Goal: Information Seeking & Learning: Learn about a topic

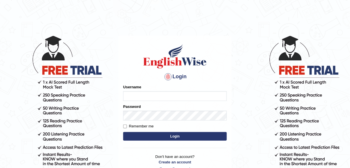
type input "alexa_"
click at [153, 137] on button "Login" at bounding box center [175, 136] width 104 height 9
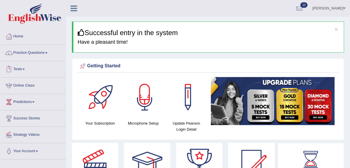
click at [33, 60] on li "Practice Questions Speaking Practice Read Aloud Repeat Sentence Describe Image …" at bounding box center [33, 53] width 66 height 16
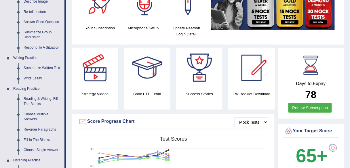
scroll to position [109, 0]
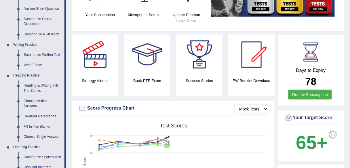
click at [39, 126] on link "Fill In The Blanks" at bounding box center [43, 127] width 44 height 10
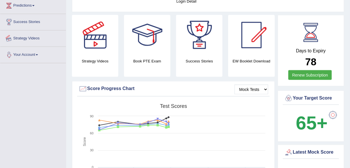
scroll to position [160, 0]
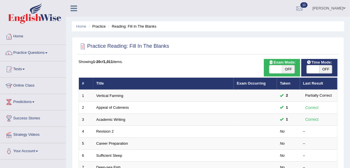
click at [286, 69] on span "OFF" at bounding box center [288, 69] width 13 height 8
checkbox input "true"
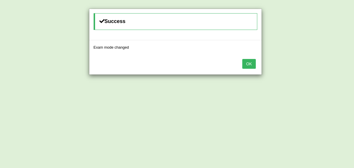
click at [252, 66] on button "OK" at bounding box center [248, 64] width 13 height 10
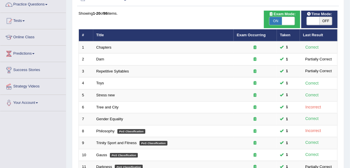
scroll to position [48, 0]
click at [106, 105] on link "Tree and City" at bounding box center [108, 107] width 22 height 4
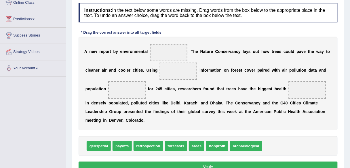
scroll to position [84, 0]
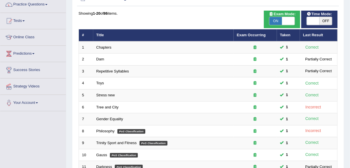
click at [326, 22] on span "OFF" at bounding box center [326, 21] width 13 height 8
checkbox input "true"
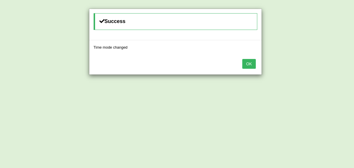
click at [248, 61] on button "OK" at bounding box center [248, 64] width 13 height 10
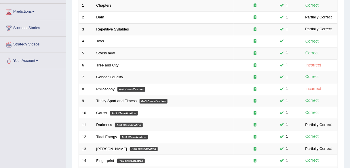
scroll to position [91, 0]
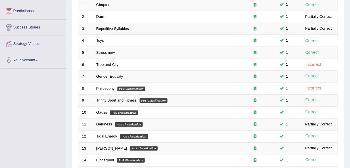
click at [100, 63] on link "Tree and City" at bounding box center [108, 65] width 22 height 4
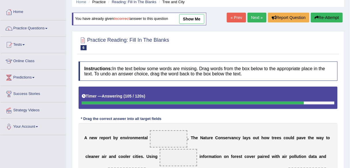
scroll to position [19, 0]
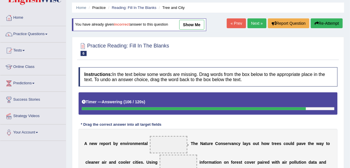
click at [323, 22] on button "Re-Attempt" at bounding box center [327, 23] width 32 height 10
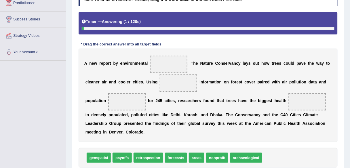
scroll to position [101, 0]
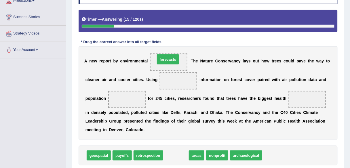
drag, startPoint x: 180, startPoint y: 156, endPoint x: 172, endPoint y: 60, distance: 96.6
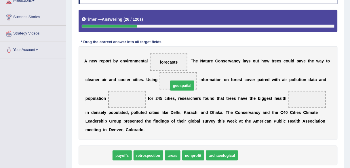
drag, startPoint x: 99, startPoint y: 156, endPoint x: 183, endPoint y: 84, distance: 110.3
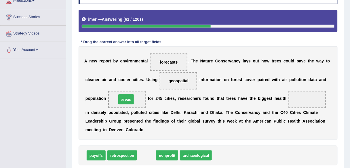
drag, startPoint x: 149, startPoint y: 154, endPoint x: 129, endPoint y: 98, distance: 59.7
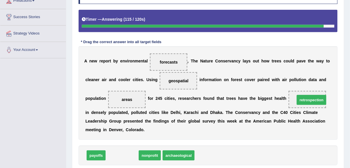
drag, startPoint x: 122, startPoint y: 152, endPoint x: 312, endPoint y: 96, distance: 197.6
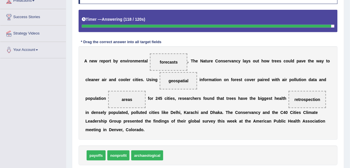
drag, startPoint x: 304, startPoint y: 102, endPoint x: 204, endPoint y: 73, distance: 104.0
click at [204, 73] on div "A n e w r e p o r t b y e n v i r o n m e n t a l forecasts , T h e N a t u r e…" at bounding box center [208, 93] width 259 height 94
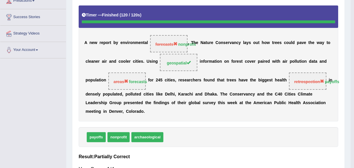
drag, startPoint x: 305, startPoint y: 101, endPoint x: 197, endPoint y: 83, distance: 108.7
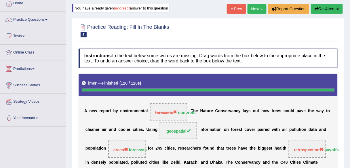
scroll to position [0, 0]
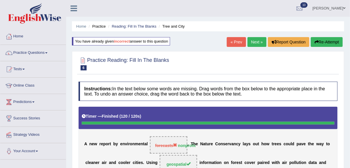
click at [258, 38] on link "Next »" at bounding box center [257, 42] width 19 height 10
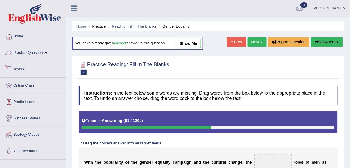
click at [27, 53] on link "Practice Questions" at bounding box center [33, 52] width 66 height 14
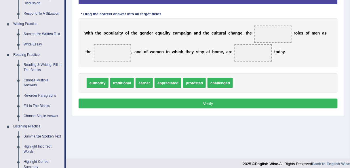
scroll to position [130, 0]
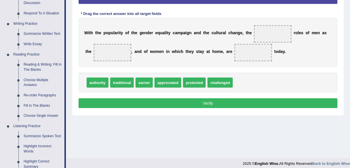
click at [49, 64] on link "Reading & Writing: Fill In The Blanks" at bounding box center [43, 67] width 44 height 15
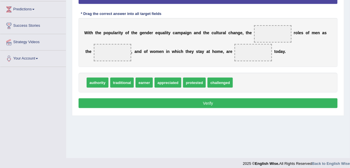
scroll to position [134, 0]
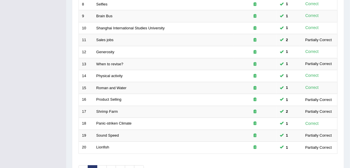
scroll to position [211, 0]
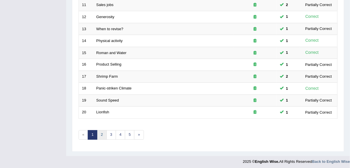
click at [100, 135] on link "2" at bounding box center [102, 136] width 10 height 10
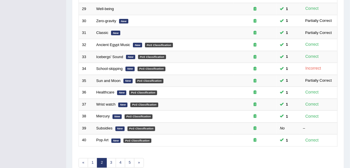
scroll to position [183, 0]
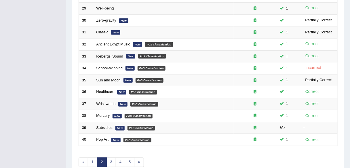
click at [104, 126] on link "Subsidies" at bounding box center [105, 128] width 16 height 4
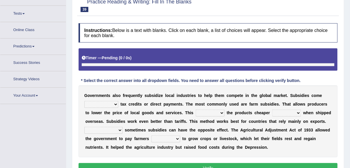
scroll to position [63, 0]
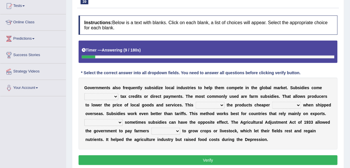
click at [114, 97] on select "apart from in the form of through as well as" at bounding box center [101, 96] width 34 height 7
select select "in the form of"
click at [84, 93] on select "apart from in the form of through as well as" at bounding box center [101, 96] width 34 height 7
click at [221, 103] on select "makes allows promises decides" at bounding box center [210, 105] width 29 height 7
select select "makes"
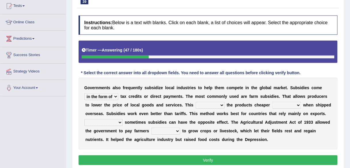
click at [196, 102] on select "makes allows promises decides" at bounding box center [210, 105] width 29 height 7
click at [297, 106] on select "thus despite however even" at bounding box center [287, 105] width 29 height 7
click at [300, 105] on select "thus despite however even" at bounding box center [287, 105] width 29 height 7
select select "even"
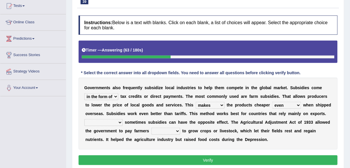
click at [273, 102] on select "thus despite however even" at bounding box center [287, 105] width 29 height 7
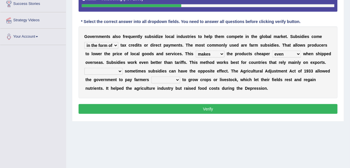
scroll to position [116, 0]
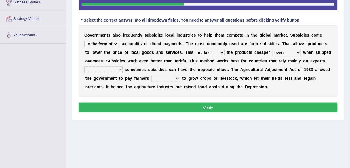
click at [118, 68] on select "Therefore Unless Besides On the contrary" at bounding box center [103, 70] width 38 height 7
click at [112, 70] on select "Therefore Unless Besides On the contrary" at bounding box center [103, 70] width 38 height 7
select select "Besides"
click at [84, 67] on select "Therefore Unless Besides On the contrary" at bounding box center [103, 70] width 38 height 7
click at [175, 78] on select "neither either not whether" at bounding box center [166, 78] width 29 height 7
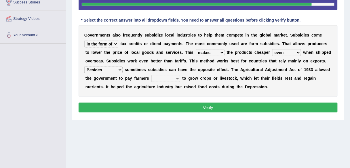
select select "either"
click at [152, 75] on select "neither either not whether" at bounding box center [166, 78] width 29 height 7
click at [178, 78] on select "neither either not whether" at bounding box center [166, 78] width 29 height 7
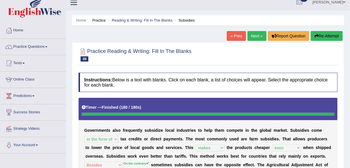
scroll to position [0, 0]
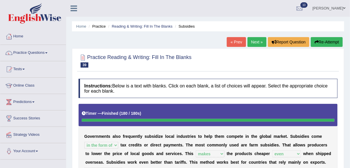
click at [255, 42] on link "Next »" at bounding box center [257, 42] width 19 height 10
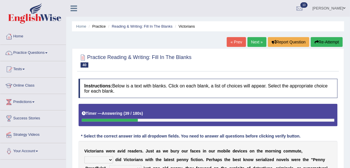
click at [319, 41] on button "Re-Attempt" at bounding box center [327, 42] width 32 height 10
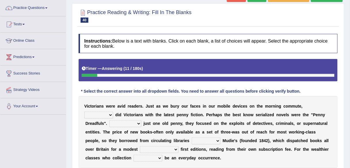
click at [109, 115] on select "either so too neither whether" at bounding box center [98, 115] width 29 height 7
select select "so too"
click at [84, 112] on select "either so too neither whether" at bounding box center [98, 115] width 29 height 7
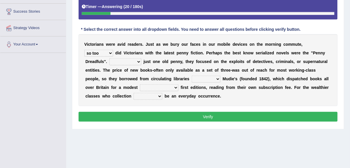
scroll to position [107, 0]
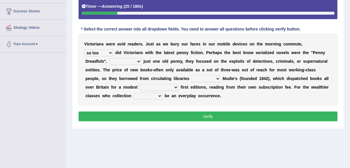
click at [137, 61] on select "Costed Have costed Cost Costing" at bounding box center [126, 61] width 32 height 7
select select "Costing"
click at [110, 58] on select "Costed Have costed Cost Costing" at bounding box center [126, 61] width 32 height 7
click at [201, 77] on select "such as other than that is as to" at bounding box center [206, 79] width 29 height 7
select select "such as"
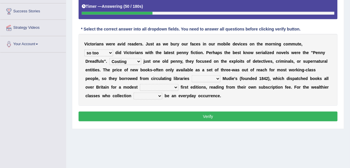
click at [192, 76] on select "such as other than that is as to" at bounding box center [206, 79] width 29 height 7
click at [161, 88] on select "could afford afford having afforded affording" at bounding box center [159, 87] width 39 height 7
click at [163, 87] on select "could afford afford having afforded affording" at bounding box center [159, 87] width 39 height 7
select select "affording"
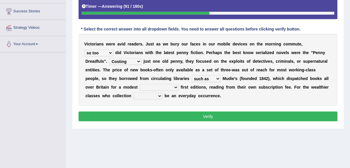
click at [140, 84] on select "could afford afford having afforded affording" at bounding box center [159, 87] width 39 height 7
click at [157, 95] on select "could did should would" at bounding box center [148, 96] width 29 height 7
select select "would"
click at [134, 93] on select "could did should would" at bounding box center [148, 96] width 29 height 7
click at [198, 79] on select "such as other than that is as to" at bounding box center [206, 79] width 29 height 7
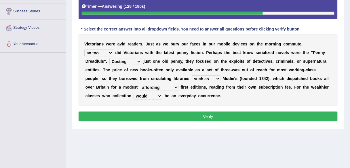
click at [198, 79] on select "such as other than that is as to" at bounding box center [206, 79] width 29 height 7
click at [153, 115] on button "Verify" at bounding box center [208, 117] width 259 height 10
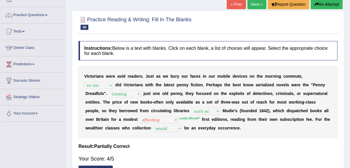
scroll to position [37, 0]
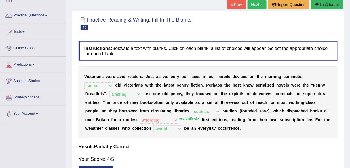
click at [257, 6] on link "Next »" at bounding box center [257, 5] width 19 height 10
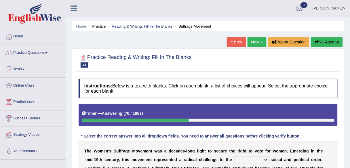
click at [323, 39] on button "Re-Attempt" at bounding box center [327, 42] width 32 height 10
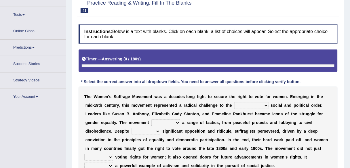
scroll to position [58, 0]
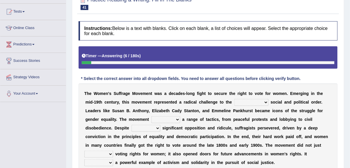
click at [260, 99] on select "technological existing considerable obligatory" at bounding box center [252, 102] width 34 height 7
select select "existing"
click at [235, 99] on select "technological existing considerable obligatory" at bounding box center [252, 102] width 34 height 7
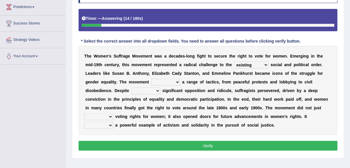
scroll to position [95, 0]
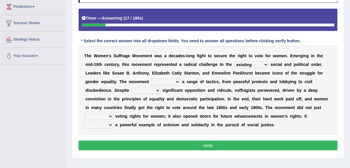
click at [175, 81] on select "halted invited utilized observed" at bounding box center [166, 82] width 29 height 7
click at [174, 80] on select "halted invited utilized observed" at bounding box center [166, 82] width 29 height 7
select select "utilized"
click at [152, 79] on select "halted invited utilized observed" at bounding box center [166, 82] width 29 height 7
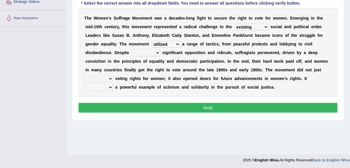
scroll to position [133, 0]
click at [157, 51] on select "that faced facing of facing they faced" at bounding box center [146, 53] width 29 height 7
select select "facing"
click at [132, 50] on select "that faced facing of facing they faced" at bounding box center [146, 53] width 29 height 7
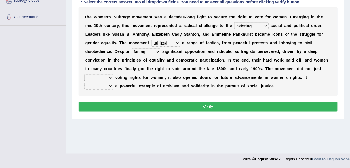
click at [108, 76] on select "fold fund exploit secure" at bounding box center [98, 77] width 29 height 7
select select "secure"
click at [84, 74] on select "fold fund exploit secure" at bounding box center [98, 77] width 29 height 7
click at [110, 87] on select "keeps covers charges remains" at bounding box center [98, 86] width 29 height 7
select select "remains"
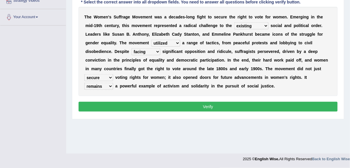
click at [84, 83] on select "keeps covers charges remains" at bounding box center [98, 86] width 29 height 7
click at [131, 109] on button "Verify" at bounding box center [208, 107] width 259 height 10
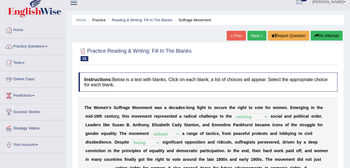
scroll to position [0, 0]
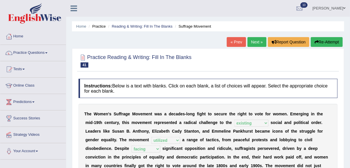
click at [256, 43] on link "Next »" at bounding box center [257, 42] width 19 height 10
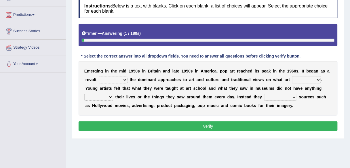
scroll to position [88, 0]
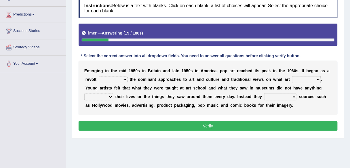
click at [122, 78] on select "against along with within" at bounding box center [113, 79] width 29 height 7
select select "against"
click at [99, 76] on select "against along with within" at bounding box center [113, 79] width 29 height 7
click at [122, 80] on select "against along with within" at bounding box center [113, 79] width 29 height 7
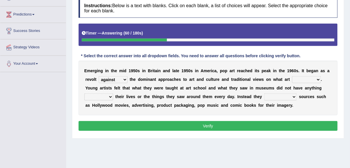
click at [316, 77] on select "be should be has been would be" at bounding box center [307, 79] width 29 height 7
click at [293, 76] on select "be should be has been would be" at bounding box center [307, 79] width 29 height 7
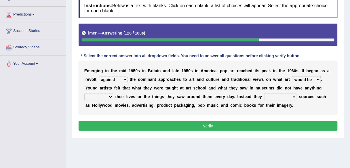
click at [315, 80] on select "be should be has been would be" at bounding box center [307, 79] width 29 height 7
select select "should be"
click at [293, 76] on select "be should be has been would be" at bounding box center [307, 79] width 29 height 7
click at [107, 96] on select "doing with with to do with to do" at bounding box center [98, 97] width 29 height 7
select select "to do with"
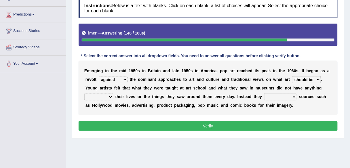
click at [84, 94] on select "doing with with to do with to do" at bounding box center [98, 97] width 29 height 7
click at [291, 96] on select "mustered up relevant in turned to reckoned on" at bounding box center [281, 97] width 33 height 7
select select "turned to"
click at [265, 94] on select "mustered up relevant in turned to reckoned on" at bounding box center [281, 97] width 33 height 7
click at [291, 97] on select "mustered up relevant in turned to reckoned on" at bounding box center [281, 97] width 33 height 7
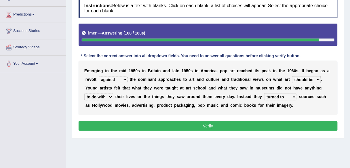
click at [291, 97] on select "mustered up relevant in turned to reckoned on" at bounding box center [281, 97] width 33 height 7
click at [266, 123] on button "Verify" at bounding box center [208, 126] width 259 height 10
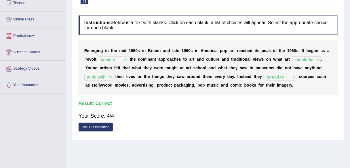
scroll to position [0, 0]
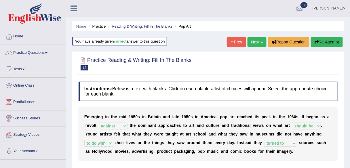
click at [255, 39] on link "Next »" at bounding box center [257, 42] width 19 height 10
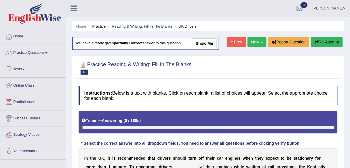
click at [257, 41] on link "Next »" at bounding box center [257, 42] width 19 height 10
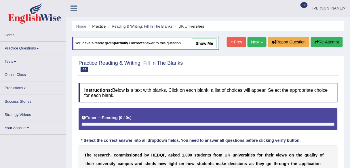
click at [257, 41] on link "Next »" at bounding box center [257, 42] width 19 height 10
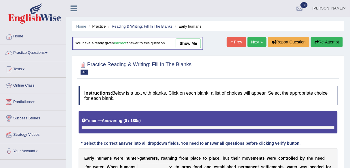
click at [257, 41] on link "Next »" at bounding box center [257, 42] width 19 height 10
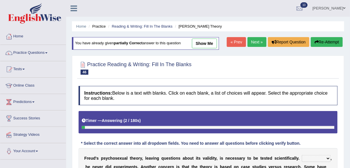
click at [257, 41] on link "Next »" at bounding box center [257, 42] width 19 height 10
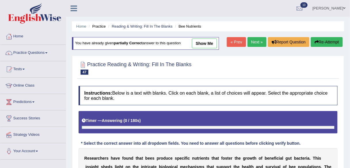
click at [257, 41] on link "Next »" at bounding box center [257, 42] width 19 height 10
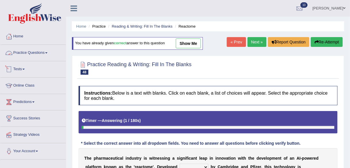
click at [38, 54] on link "Practice Questions" at bounding box center [33, 52] width 66 height 14
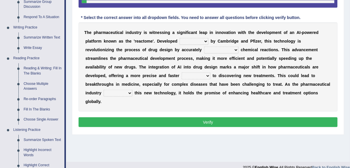
scroll to position [126, 0]
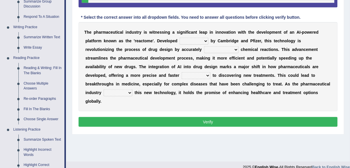
click at [56, 69] on link "Reading & Writing: Fill In The Blanks" at bounding box center [43, 70] width 44 height 15
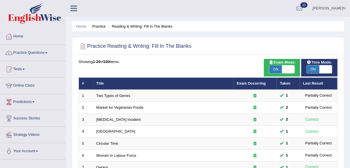
click at [272, 72] on span "ON" at bounding box center [276, 69] width 13 height 8
checkbox input "false"
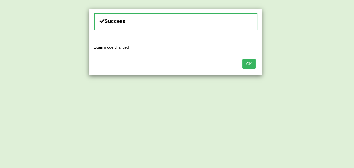
click at [248, 62] on button "OK" at bounding box center [248, 64] width 13 height 10
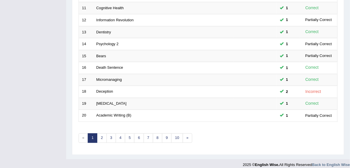
scroll to position [209, 0]
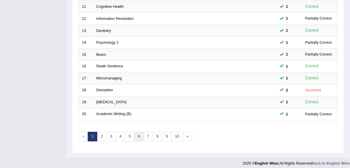
click at [140, 134] on link "6" at bounding box center [139, 137] width 10 height 10
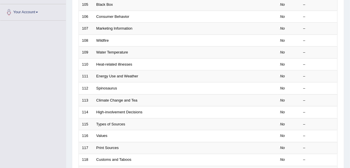
scroll to position [211, 0]
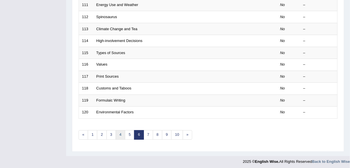
click at [122, 134] on link "4" at bounding box center [121, 136] width 10 height 10
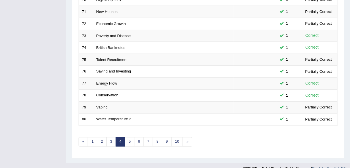
scroll to position [204, 0]
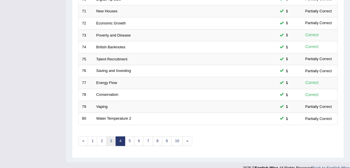
click at [112, 137] on link "3" at bounding box center [112, 142] width 10 height 10
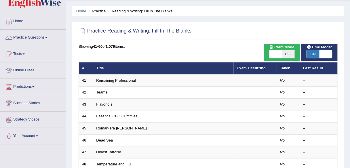
scroll to position [13, 0]
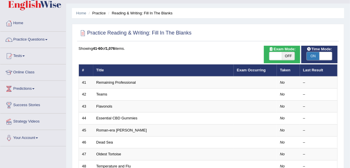
click at [112, 81] on link "Remaining Professional" at bounding box center [116, 82] width 39 height 4
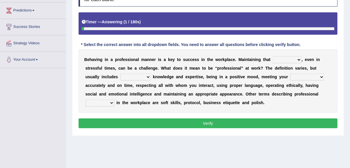
scroll to position [92, 0]
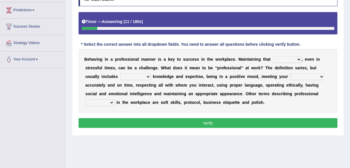
click at [299, 58] on select "demand domain direction demeanor" at bounding box center [287, 59] width 29 height 7
click at [280, 58] on select "demand domain direction demeanor" at bounding box center [287, 59] width 29 height 7
click at [293, 57] on select "demand domain direction demeanor" at bounding box center [287, 59] width 29 height 7
select select "demeanor"
click at [273, 56] on select "demand domain direction demeanor" at bounding box center [287, 59] width 29 height 7
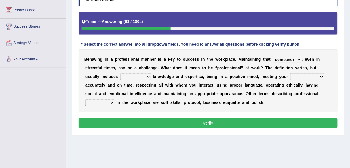
click at [140, 76] on select "possessing appraising processing assessing" at bounding box center [135, 76] width 31 height 7
select select "possessing"
click at [120, 73] on select "possessing appraising processing assessing" at bounding box center [135, 76] width 31 height 7
click at [319, 75] on select "opportunities occupations observations obligations" at bounding box center [308, 76] width 34 height 7
select select "obligations"
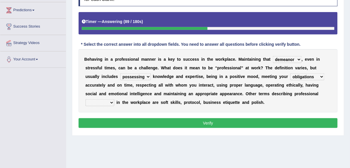
click at [291, 73] on select "opportunities occupations observations obligations" at bounding box center [308, 76] width 34 height 7
click at [309, 78] on select "opportunities occupations observations obligations" at bounding box center [308, 76] width 34 height 7
click at [111, 103] on select "conduct contact condition contract" at bounding box center [100, 102] width 29 height 7
select select "conduct"
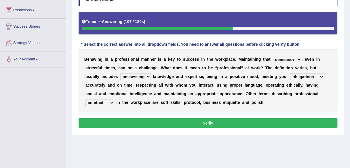
click at [86, 99] on select "conduct contact condition contract" at bounding box center [100, 102] width 29 height 7
click at [142, 124] on button "Verify" at bounding box center [208, 123] width 259 height 10
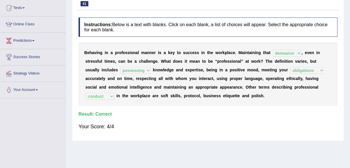
scroll to position [59, 0]
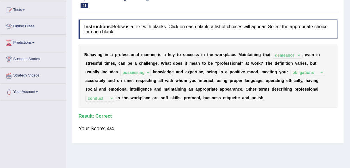
click at [175, 130] on div "Your Score: 4/4" at bounding box center [208, 129] width 259 height 14
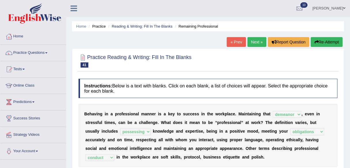
click at [252, 42] on link "Next »" at bounding box center [257, 42] width 19 height 10
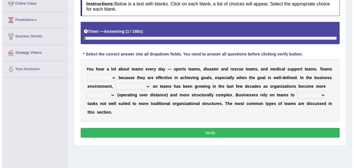
scroll to position [82, 0]
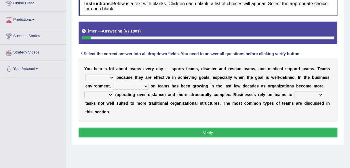
click at [110, 76] on select "exert extend express exist" at bounding box center [100, 77] width 29 height 7
select select "exist"
click at [86, 74] on select "exert extend express exist" at bounding box center [100, 77] width 29 height 7
click at [143, 84] on select "reliability reliance realization independence" at bounding box center [130, 86] width 35 height 7
select select "reliance"
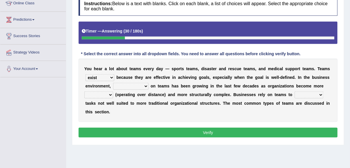
click at [113, 83] on select "reliability reliance realization independence" at bounding box center [130, 86] width 35 height 7
click at [104, 95] on select "authentic virtual simplified veritable" at bounding box center [98, 95] width 29 height 7
select select "virtual"
click at [84, 92] on select "authentic virtual simplified veritable" at bounding box center [98, 95] width 29 height 7
click at [319, 94] on select "perform possess compare conform" at bounding box center [309, 95] width 29 height 7
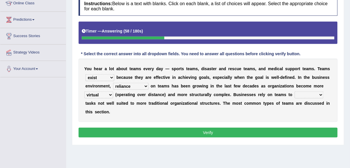
select select "perform"
click at [295, 92] on select "perform possess compare conform" at bounding box center [309, 95] width 29 height 7
click at [243, 132] on button "Verify" at bounding box center [208, 133] width 259 height 10
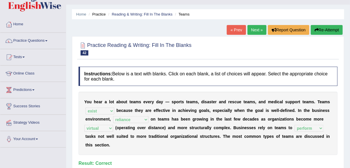
scroll to position [0, 0]
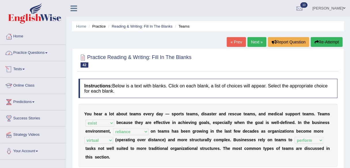
click at [34, 57] on link "Practice Questions" at bounding box center [33, 52] width 66 height 14
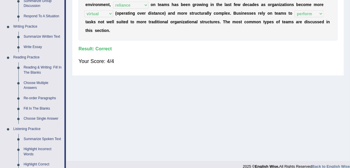
scroll to position [127, 0]
click at [46, 70] on link "Reading & Writing: Fill In The Blanks" at bounding box center [43, 70] width 44 height 15
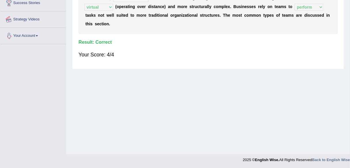
scroll to position [134, 0]
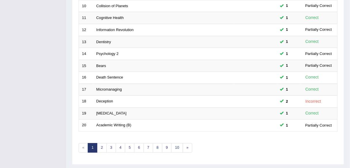
scroll to position [211, 0]
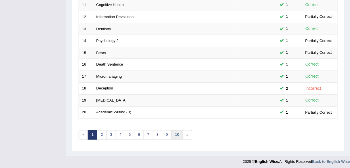
click at [175, 133] on link "10" at bounding box center [177, 136] width 12 height 10
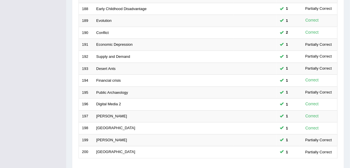
scroll to position [211, 0]
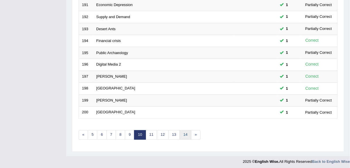
click at [182, 134] on link "14" at bounding box center [186, 136] width 12 height 10
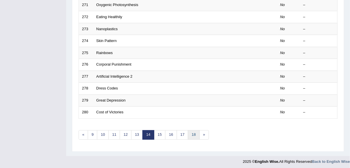
click at [190, 133] on link "18" at bounding box center [194, 136] width 12 height 10
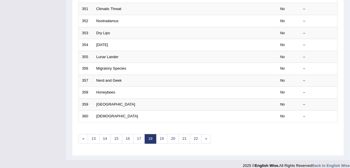
scroll to position [211, 0]
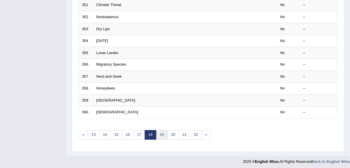
click at [160, 133] on link "19" at bounding box center [162, 136] width 12 height 10
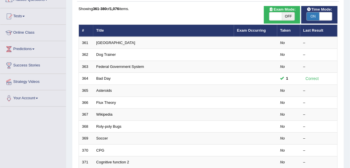
scroll to position [53, 0]
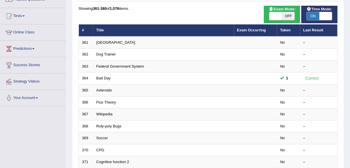
click at [100, 42] on link "[GEOGRAPHIC_DATA]" at bounding box center [116, 42] width 39 height 4
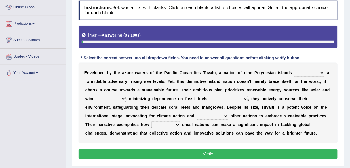
scroll to position [79, 0]
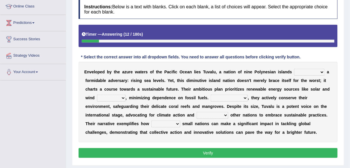
click at [320, 72] on select "inviting applying confronting unfolding" at bounding box center [310, 72] width 31 height 7
select select "confronting"
click at [295, 69] on select "inviting applying confronting unfolding" at bounding box center [310, 72] width 31 height 7
click at [115, 98] on select "power myth strength heat" at bounding box center [111, 98] width 29 height 7
select select "power"
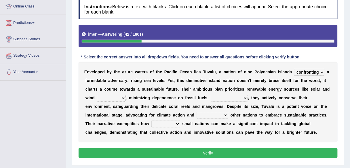
click at [97, 95] on select "power myth strength heat" at bounding box center [111, 98] width 29 height 7
click at [244, 96] on select "Additionally Spontaneously Conversely Nonetheless" at bounding box center [229, 98] width 37 height 7
select select "Additionally"
click at [211, 95] on select "Additionally Spontaneously Conversely Nonetheless" at bounding box center [229, 98] width 37 height 7
click at [244, 99] on select "Additionally Spontaneously Conversely Nonetheless" at bounding box center [229, 98] width 37 height 7
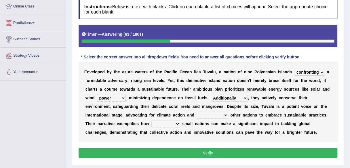
click at [244, 99] on select "Additionally Spontaneously Conversely Nonetheless" at bounding box center [229, 98] width 37 height 7
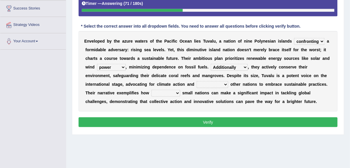
scroll to position [114, 0]
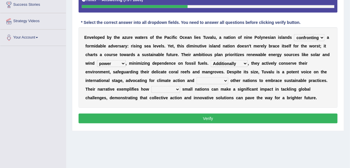
click at [221, 80] on select "inspiring traveling reproducing signifying" at bounding box center [213, 81] width 32 height 7
select select "inspiring"
click at [197, 78] on select "inspiring traveling reproducing signifying" at bounding box center [213, 81] width 32 height 7
click at [177, 87] on select "still even every even" at bounding box center [166, 89] width 29 height 7
select select "even"
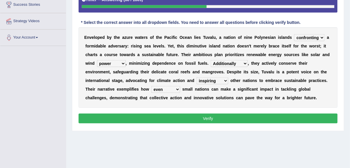
click at [152, 86] on select "still even every even" at bounding box center [166, 89] width 29 height 7
click at [177, 117] on button "Verify" at bounding box center [208, 119] width 259 height 10
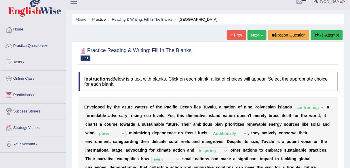
scroll to position [7, 0]
click at [256, 34] on link "Next »" at bounding box center [257, 35] width 19 height 10
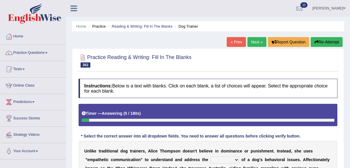
click at [258, 42] on link "Next »" at bounding box center [257, 42] width 19 height 10
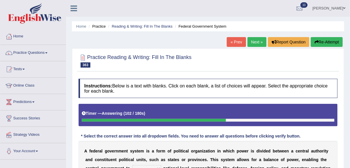
click at [327, 40] on button "Re-Attempt" at bounding box center [327, 42] width 32 height 10
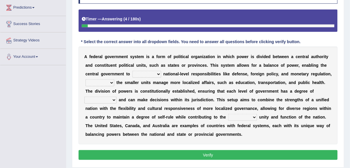
scroll to position [95, 0]
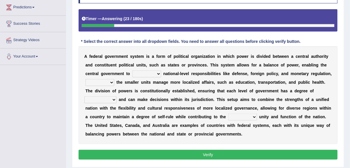
click at [150, 72] on select "enable handle construct stage" at bounding box center [147, 74] width 29 height 7
select select "handle"
click at [133, 71] on select "enable handle construct stage" at bounding box center [147, 74] width 29 height 7
click at [108, 84] on select "due to though while after all" at bounding box center [100, 82] width 29 height 7
select select "while"
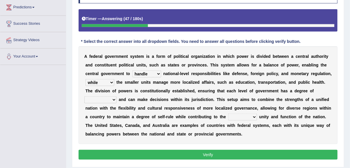
click at [86, 79] on select "due to though while after all" at bounding box center [100, 82] width 29 height 7
click at [110, 98] on select "autonomy opposition economy suppression" at bounding box center [100, 100] width 32 height 7
select select "autonomy"
click at [84, 97] on select "autonomy opposition economy suppression" at bounding box center [100, 100] width 32 height 7
click at [247, 118] on select "eligible final superficial overall" at bounding box center [243, 117] width 29 height 7
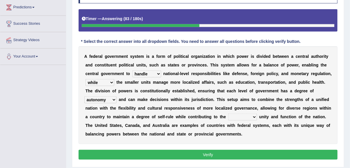
select select "overall"
click at [229, 114] on select "eligible final superficial overall" at bounding box center [243, 117] width 29 height 7
click at [244, 155] on button "Verify" at bounding box center [208, 155] width 259 height 10
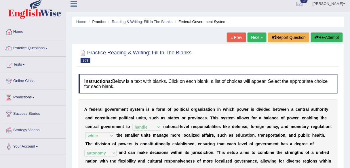
scroll to position [0, 0]
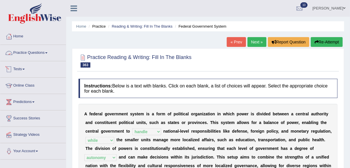
click at [39, 50] on link "Practice Questions" at bounding box center [33, 52] width 66 height 14
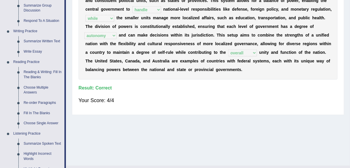
scroll to position [122, 0]
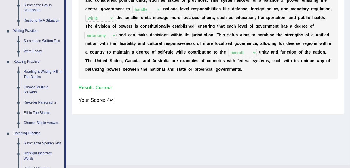
click at [44, 101] on link "Re-order Paragraphs" at bounding box center [43, 103] width 44 height 10
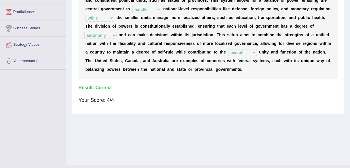
scroll to position [134, 0]
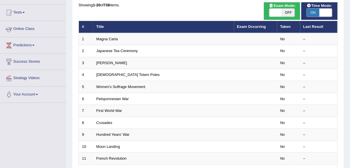
scroll to position [57, 0]
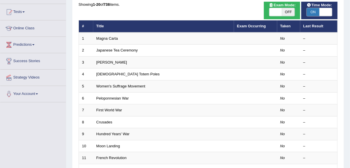
click at [284, 11] on span "OFF" at bounding box center [288, 12] width 13 height 8
checkbox input "true"
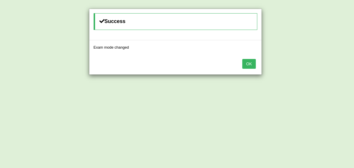
click at [247, 65] on button "OK" at bounding box center [248, 64] width 13 height 10
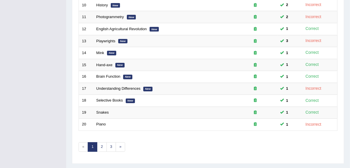
scroll to position [211, 0]
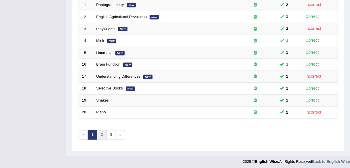
click at [101, 134] on link "2" at bounding box center [102, 136] width 10 height 10
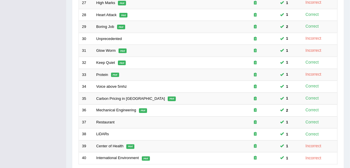
scroll to position [211, 0]
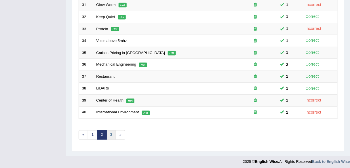
click at [110, 131] on link "3" at bounding box center [112, 136] width 10 height 10
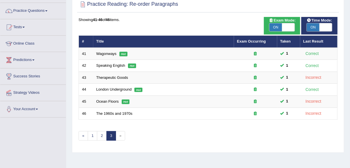
scroll to position [36, 0]
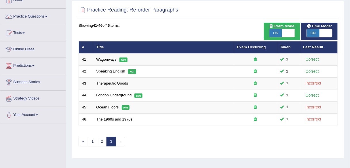
click at [105, 106] on link "Ocean Floors" at bounding box center [108, 107] width 22 height 4
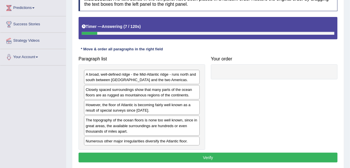
scroll to position [95, 0]
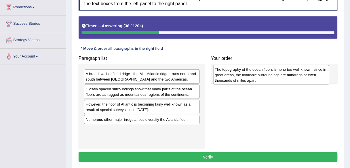
drag, startPoint x: 141, startPoint y: 124, endPoint x: 271, endPoint y: 74, distance: 138.6
click at [271, 74] on div "The topography of the ocean floors is none too well known, since in great areas…" at bounding box center [272, 75] width 116 height 20
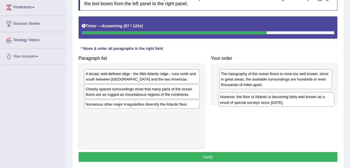
drag, startPoint x: 149, startPoint y: 107, endPoint x: 283, endPoint y: 101, distance: 134.8
click at [283, 101] on div "However, the floor of Atlantic is becoming fairly well known as a result of spe…" at bounding box center [277, 100] width 116 height 14
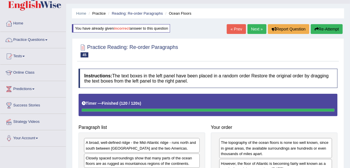
scroll to position [0, 0]
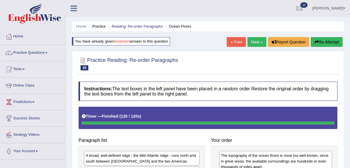
click at [332, 42] on button "Re-Attempt" at bounding box center [327, 42] width 32 height 10
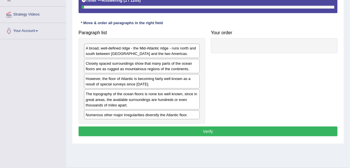
scroll to position [122, 0]
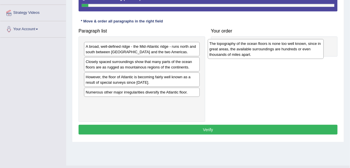
drag, startPoint x: 179, startPoint y: 96, endPoint x: 303, endPoint y: 48, distance: 133.1
click at [303, 48] on div "The topography of the ocean floors is none too well known, since in great areas…" at bounding box center [266, 49] width 116 height 20
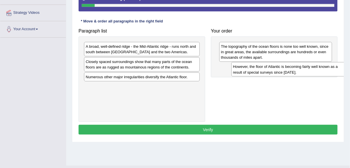
drag, startPoint x: 188, startPoint y: 81, endPoint x: 336, endPoint y: 71, distance: 147.9
click at [336, 71] on div "However, the floor of Atlantic is becoming fairly well known as a result of spe…" at bounding box center [290, 69] width 116 height 14
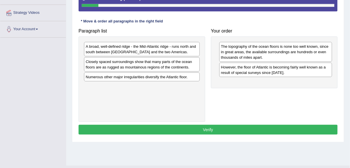
scroll to position [131, 0]
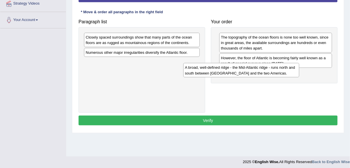
drag, startPoint x: 185, startPoint y: 39, endPoint x: 285, endPoint y: 70, distance: 103.9
click at [285, 70] on div "A broad, well-defined ridge - the Mid-Atlantic ridge - runs north and south bet…" at bounding box center [242, 70] width 116 height 14
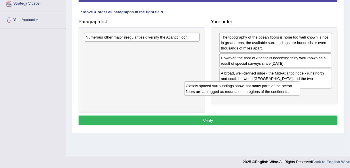
drag, startPoint x: 180, startPoint y: 42, endPoint x: 281, endPoint y: 92, distance: 112.7
click at [281, 92] on div "Closely spaced surroundings show that many parts of the ocean floors are as rug…" at bounding box center [242, 89] width 116 height 14
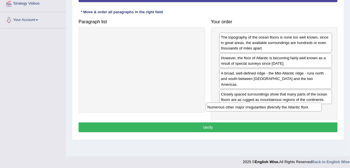
drag, startPoint x: 162, startPoint y: 36, endPoint x: 285, endPoint y: 107, distance: 142.0
click at [285, 107] on div "Numerous other major irregularities diversify the Atlantic floor." at bounding box center [264, 107] width 116 height 9
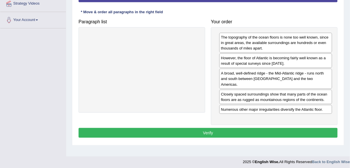
click at [270, 128] on button "Verify" at bounding box center [208, 133] width 259 height 10
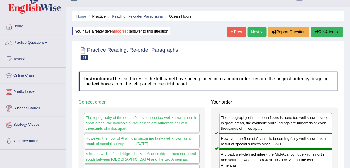
scroll to position [10, 0]
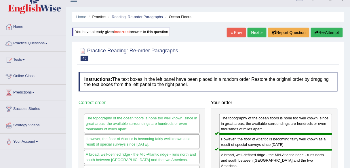
click at [262, 28] on link "Next »" at bounding box center [257, 33] width 19 height 10
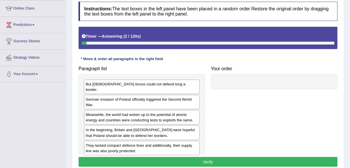
scroll to position [93, 0]
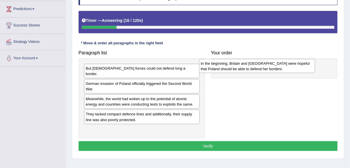
drag, startPoint x: 180, startPoint y: 111, endPoint x: 295, endPoint y: 66, distance: 123.6
click at [295, 66] on div "In the beginning, Britain and France were hopeful that Poland should be able to…" at bounding box center [257, 66] width 116 height 14
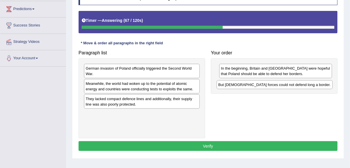
drag, startPoint x: 152, startPoint y: 68, endPoint x: 285, endPoint y: 83, distance: 133.8
click at [285, 83] on div "But Polish forces could not defend long a border." at bounding box center [275, 84] width 116 height 9
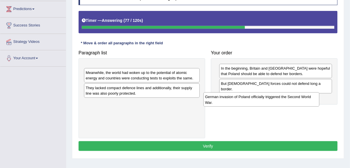
drag, startPoint x: 178, startPoint y: 73, endPoint x: 299, endPoint y: 100, distance: 123.6
click at [299, 100] on div "German invasion of Poland officially triggered the Second World War." at bounding box center [262, 100] width 116 height 14
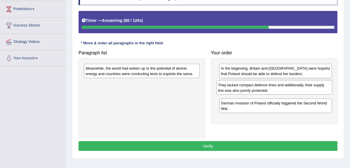
drag, startPoint x: 186, startPoint y: 86, endPoint x: 319, endPoint y: 88, distance: 132.6
click at [319, 88] on div "They lacked compact defence lines and additionally, their supply line was also …" at bounding box center [275, 88] width 116 height 14
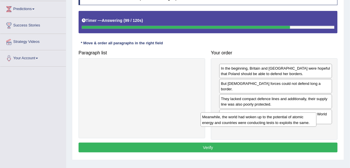
drag, startPoint x: 181, startPoint y: 73, endPoint x: 298, endPoint y: 123, distance: 126.7
click at [298, 123] on div "Meanwhile, the world had woken up to the potential of atomic energy and countri…" at bounding box center [259, 120] width 116 height 14
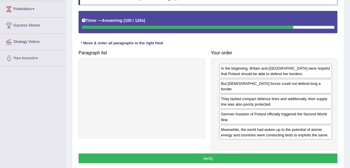
click at [248, 154] on button "Verify" at bounding box center [208, 159] width 259 height 10
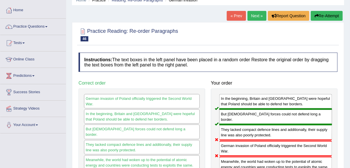
scroll to position [17, 0]
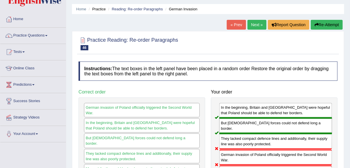
click at [254, 24] on link "Next »" at bounding box center [257, 25] width 19 height 10
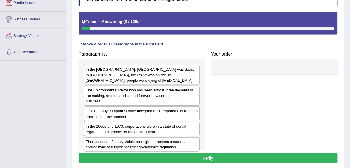
scroll to position [100, 0]
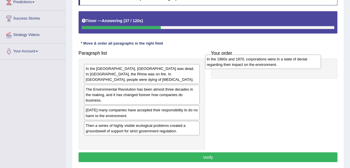
drag, startPoint x: 144, startPoint y: 125, endPoint x: 265, endPoint y: 64, distance: 135.7
click at [265, 64] on div "In the 1960s and 1970, corporations were in a state of denial regarding their i…" at bounding box center [263, 62] width 116 height 14
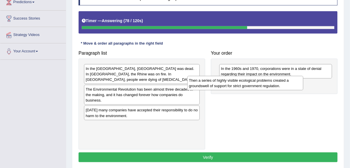
drag, startPoint x: 180, startPoint y: 122, endPoint x: 283, endPoint y: 84, distance: 110.4
click at [283, 84] on div "Then a series of highly visible ecological problems created a groundswell of su…" at bounding box center [246, 83] width 116 height 14
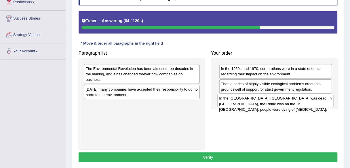
drag, startPoint x: 182, startPoint y: 72, endPoint x: 316, endPoint y: 102, distance: 137.3
click at [316, 102] on div "In the United States, Lake Erie was dead. In Europe, the Rhine was on fire. In …" at bounding box center [276, 101] width 116 height 14
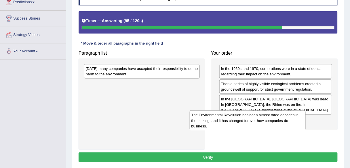
drag, startPoint x: 189, startPoint y: 75, endPoint x: 301, endPoint y: 120, distance: 120.1
click at [301, 120] on div "The Environmental Revolution has been almost three decades in the making, and i…" at bounding box center [248, 121] width 116 height 20
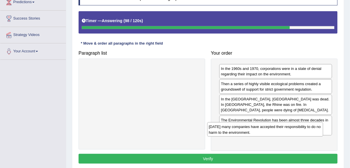
drag, startPoint x: 175, startPoint y: 73, endPoint x: 299, endPoint y: 131, distance: 136.9
click at [299, 131] on div "Today many companies have accepted their responsibility to do no harm to the en…" at bounding box center [266, 129] width 116 height 14
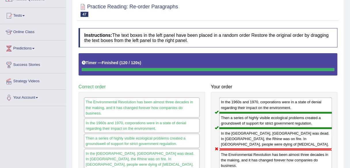
scroll to position [0, 0]
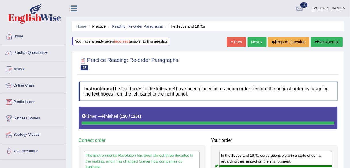
click at [252, 46] on link "Next »" at bounding box center [257, 42] width 19 height 10
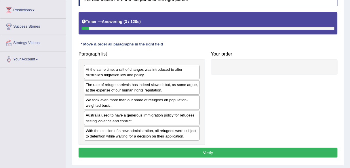
scroll to position [92, 0]
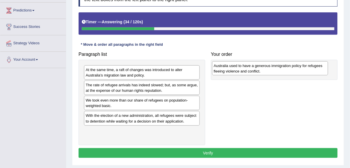
drag, startPoint x: 158, startPoint y: 116, endPoint x: 286, endPoint y: 67, distance: 137.5
click at [286, 67] on div "Australia used to have a generous immigration policy for refugees fleeing viole…" at bounding box center [270, 68] width 116 height 14
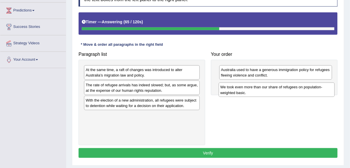
drag, startPoint x: 180, startPoint y: 104, endPoint x: 315, endPoint y: 91, distance: 135.5
click at [315, 91] on div "We took even more than our share of refugees on population-weighted basic." at bounding box center [277, 90] width 116 height 14
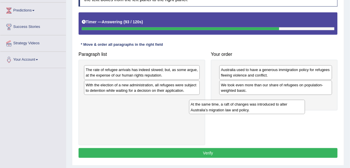
drag, startPoint x: 191, startPoint y: 70, endPoint x: 300, endPoint y: 104, distance: 114.1
click at [300, 104] on div "At the same time, a raft of changes was introduced to alter Australia’s migrati…" at bounding box center [247, 107] width 116 height 14
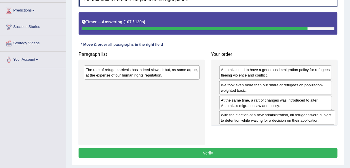
drag, startPoint x: 182, startPoint y: 89, endPoint x: 317, endPoint y: 119, distance: 138.7
click at [317, 119] on div "With the election of a new administration, all refugees were subject to detenti…" at bounding box center [278, 118] width 116 height 14
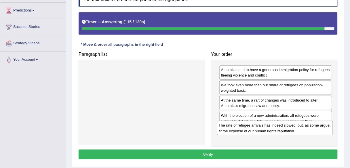
drag, startPoint x: 169, startPoint y: 73, endPoint x: 302, endPoint y: 129, distance: 144.4
click at [302, 129] on div "The rate of refugee arrivals has indeed slowed; but, as some argue, at the expe…" at bounding box center [275, 128] width 116 height 14
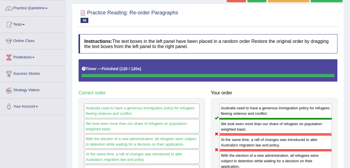
scroll to position [0, 0]
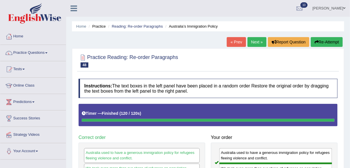
click at [262, 41] on link "Next »" at bounding box center [257, 42] width 19 height 10
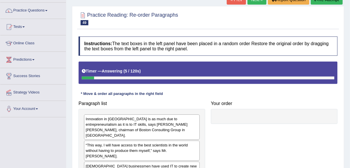
scroll to position [42, 0]
click at [39, 8] on link "Practice Questions" at bounding box center [33, 10] width 66 height 14
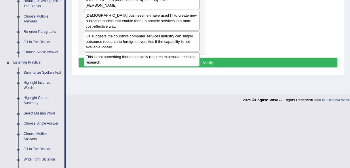
scroll to position [194, 0]
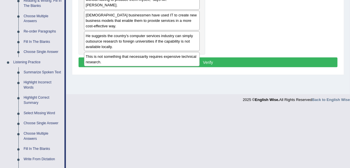
click at [39, 42] on link "Fill In The Blanks" at bounding box center [43, 42] width 44 height 10
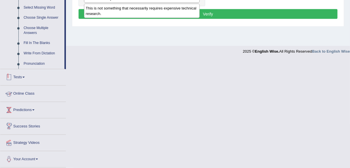
scroll to position [240, 0]
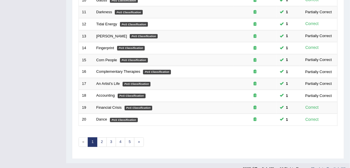
scroll to position [211, 0]
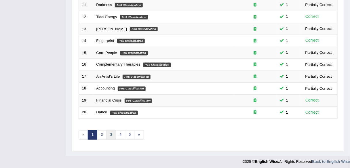
click at [111, 132] on link "3" at bounding box center [112, 136] width 10 height 10
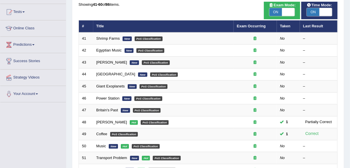
scroll to position [58, 0]
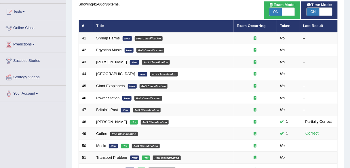
click at [101, 73] on link "[GEOGRAPHIC_DATA]" at bounding box center [116, 74] width 39 height 4
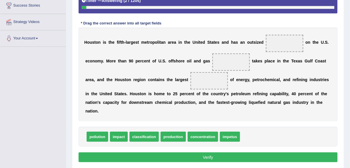
scroll to position [113, 0]
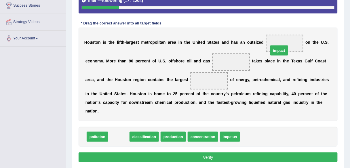
drag, startPoint x: 118, startPoint y: 137, endPoint x: 279, endPoint y: 50, distance: 182.6
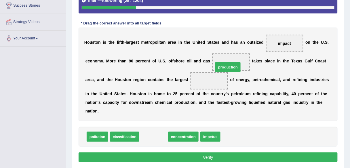
drag, startPoint x: 156, startPoint y: 138, endPoint x: 231, endPoint y: 68, distance: 102.4
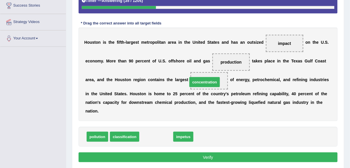
drag, startPoint x: 153, startPoint y: 135, endPoint x: 203, endPoint y: 79, distance: 74.3
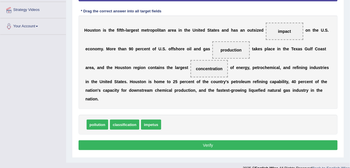
scroll to position [125, 0]
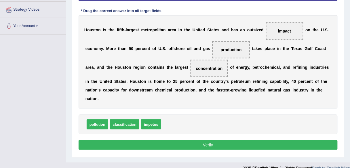
click at [190, 143] on button "Verify" at bounding box center [208, 145] width 259 height 10
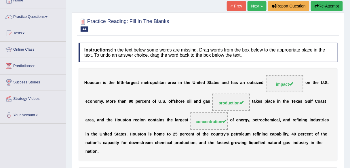
scroll to position [36, 0]
click at [250, 7] on link "Next »" at bounding box center [257, 6] width 19 height 10
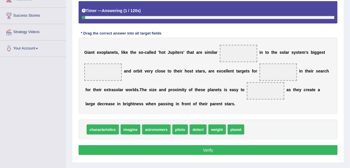
scroll to position [104, 0]
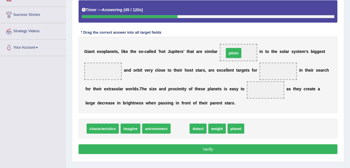
drag, startPoint x: 180, startPoint y: 129, endPoint x: 236, endPoint y: 53, distance: 95.4
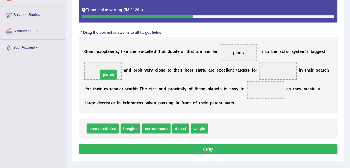
drag, startPoint x: 213, startPoint y: 129, endPoint x: 102, endPoint y: 73, distance: 123.7
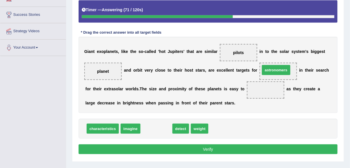
drag, startPoint x: 156, startPoint y: 129, endPoint x: 277, endPoint y: 70, distance: 133.9
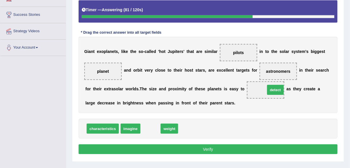
drag, startPoint x: 152, startPoint y: 127, endPoint x: 278, endPoint y: 88, distance: 131.0
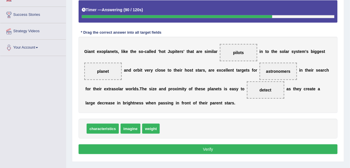
click at [217, 145] on button "Verify" at bounding box center [208, 150] width 259 height 10
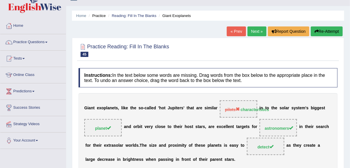
scroll to position [0, 0]
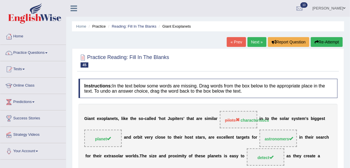
click at [254, 42] on link "Next »" at bounding box center [257, 42] width 19 height 10
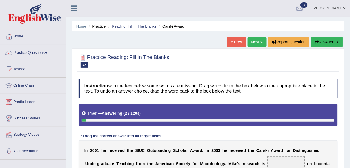
click at [254, 42] on link "Next »" at bounding box center [257, 42] width 19 height 10
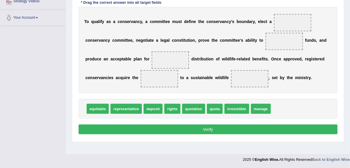
scroll to position [134, 0]
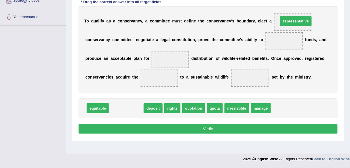
drag, startPoint x: 128, startPoint y: 107, endPoint x: 296, endPoint y: 20, distance: 189.4
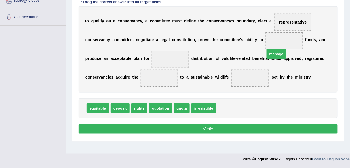
drag, startPoint x: 226, startPoint y: 108, endPoint x: 275, endPoint y: 44, distance: 80.8
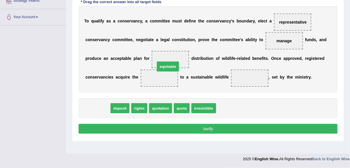
drag, startPoint x: 90, startPoint y: 109, endPoint x: 161, endPoint y: 67, distance: 82.0
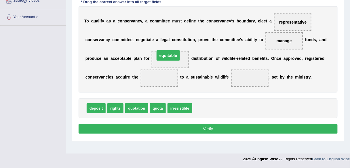
drag, startPoint x: 159, startPoint y: 76, endPoint x: 168, endPoint y: 54, distance: 23.6
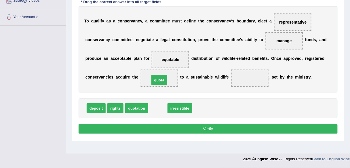
drag, startPoint x: 161, startPoint y: 108, endPoint x: 162, endPoint y: 80, distance: 28.0
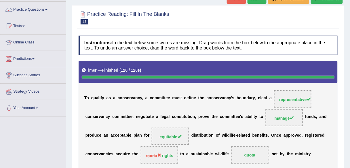
scroll to position [0, 0]
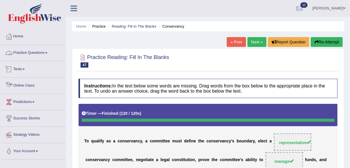
click at [35, 53] on link "Practice Questions" at bounding box center [33, 52] width 66 height 14
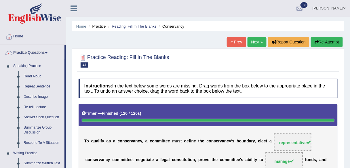
click at [42, 95] on link "Describe Image" at bounding box center [43, 97] width 44 height 10
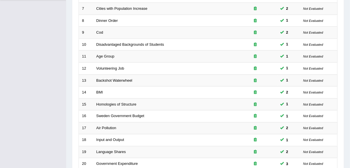
scroll to position [211, 0]
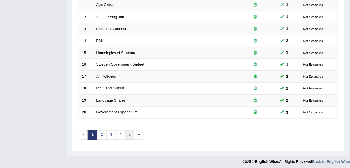
click at [130, 133] on link "5" at bounding box center [130, 136] width 10 height 10
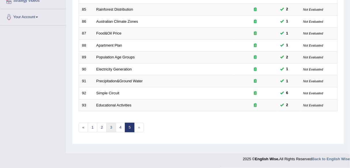
click at [113, 126] on link "3" at bounding box center [112, 128] width 10 height 10
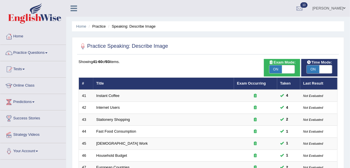
click at [283, 69] on span at bounding box center [288, 69] width 13 height 8
checkbox input "false"
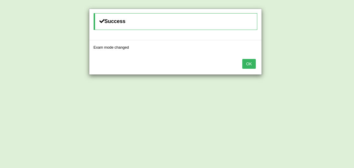
click at [245, 62] on button "OK" at bounding box center [248, 64] width 13 height 10
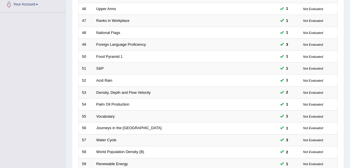
scroll to position [211, 0]
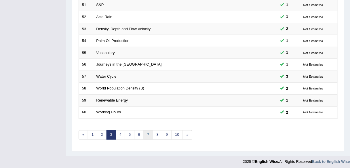
click at [144, 131] on link "7" at bounding box center [149, 136] width 10 height 10
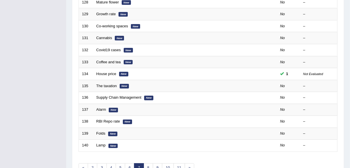
scroll to position [211, 0]
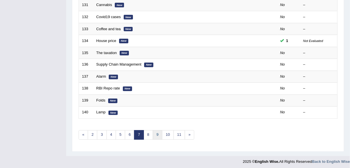
click at [159, 136] on link "9" at bounding box center [158, 136] width 10 height 10
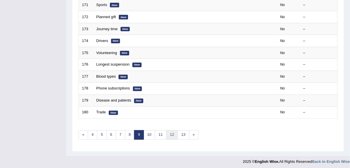
click at [171, 133] on link "12" at bounding box center [173, 136] width 12 height 10
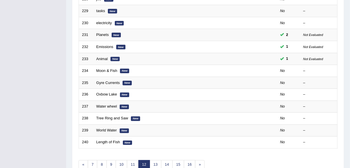
scroll to position [211, 0]
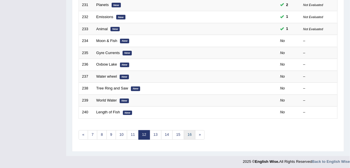
click at [189, 132] on link "16" at bounding box center [190, 136] width 12 height 10
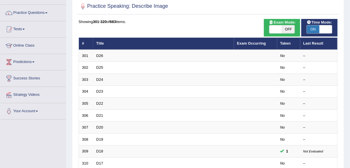
scroll to position [40, 0]
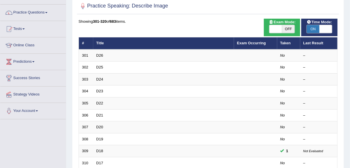
click at [99, 53] on link "D26" at bounding box center [100, 55] width 7 height 4
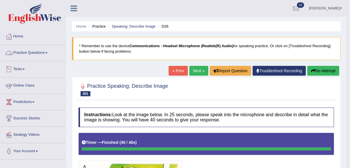
click at [27, 53] on link "Practice Questions" at bounding box center [33, 52] width 66 height 14
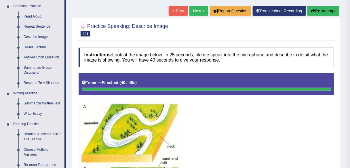
scroll to position [48, 0]
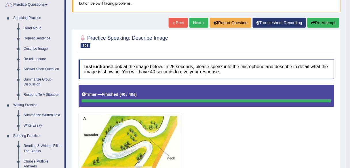
click at [201, 22] on link "Next »" at bounding box center [199, 23] width 19 height 10
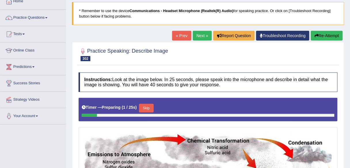
scroll to position [31, 0]
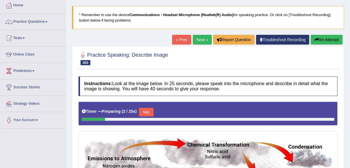
click at [199, 41] on link "Next »" at bounding box center [202, 40] width 19 height 10
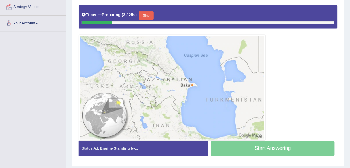
scroll to position [128, 0]
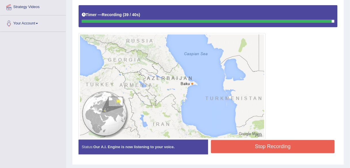
click at [247, 144] on button "Stop Recording" at bounding box center [273, 146] width 124 height 13
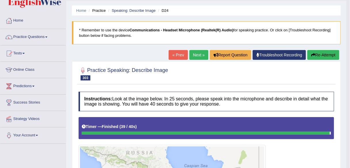
scroll to position [0, 0]
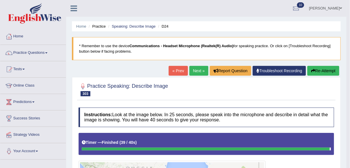
click at [190, 71] on link "Next »" at bounding box center [199, 71] width 19 height 10
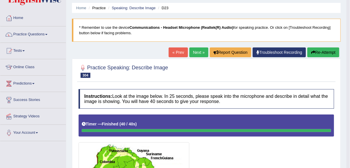
scroll to position [16, 0]
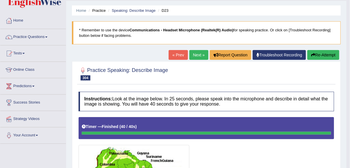
click at [200, 55] on link "Next »" at bounding box center [199, 55] width 19 height 10
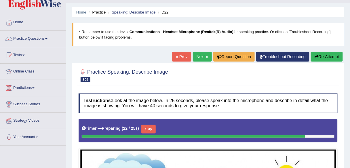
scroll to position [14, 0]
